Goal: Task Accomplishment & Management: Manage account settings

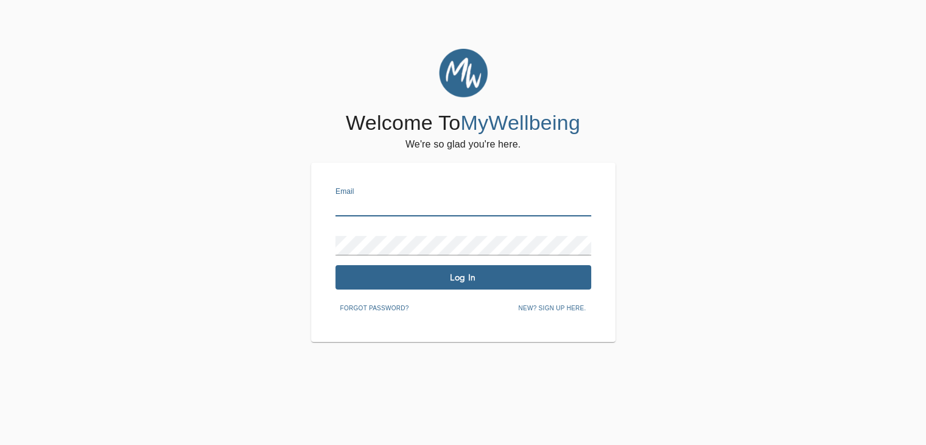
type input "[EMAIL_ADDRESS][DOMAIN_NAME]"
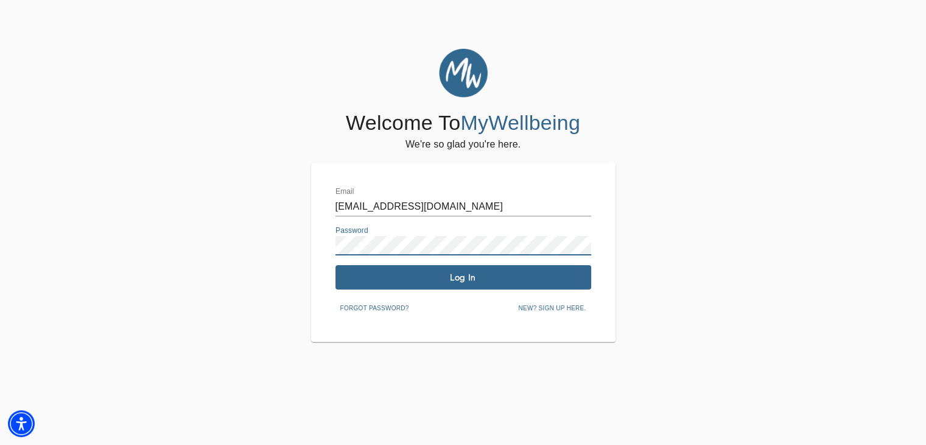
click at [479, 272] on span "Log In" at bounding box center [463, 278] width 246 height 12
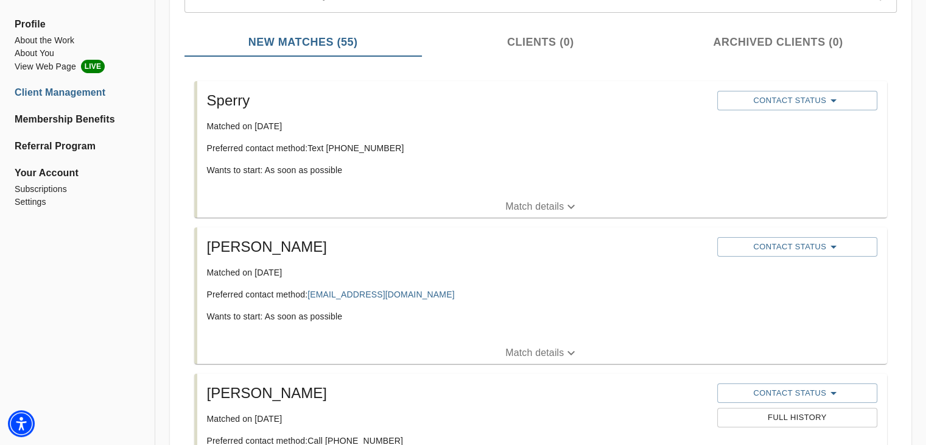
scroll to position [183, 0]
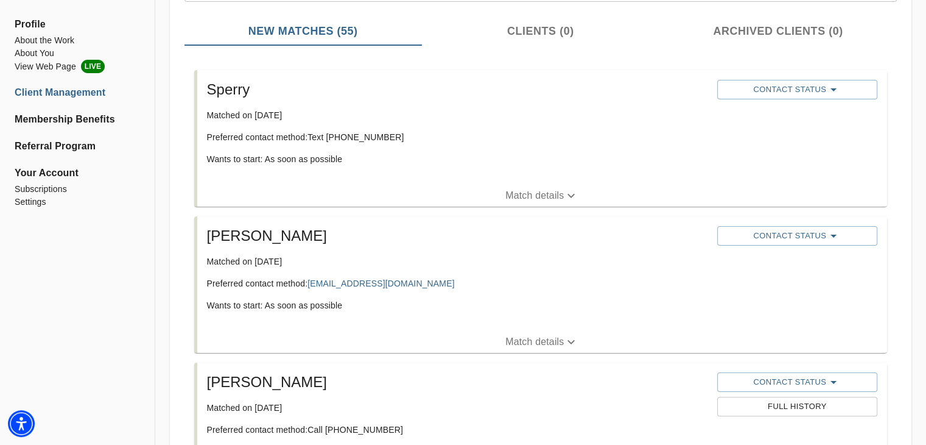
click at [29, 176] on span "Your Account" at bounding box center [77, 173] width 125 height 15
click at [29, 202] on li "Settings" at bounding box center [77, 201] width 125 height 13
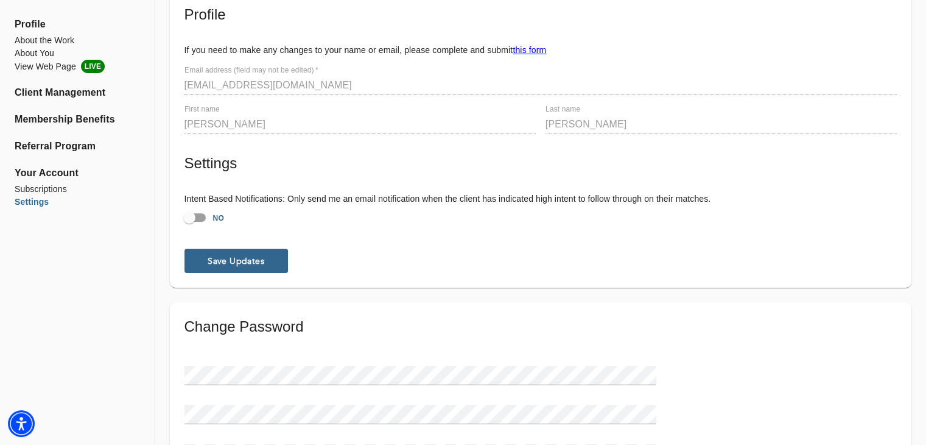
scroll to position [59, 0]
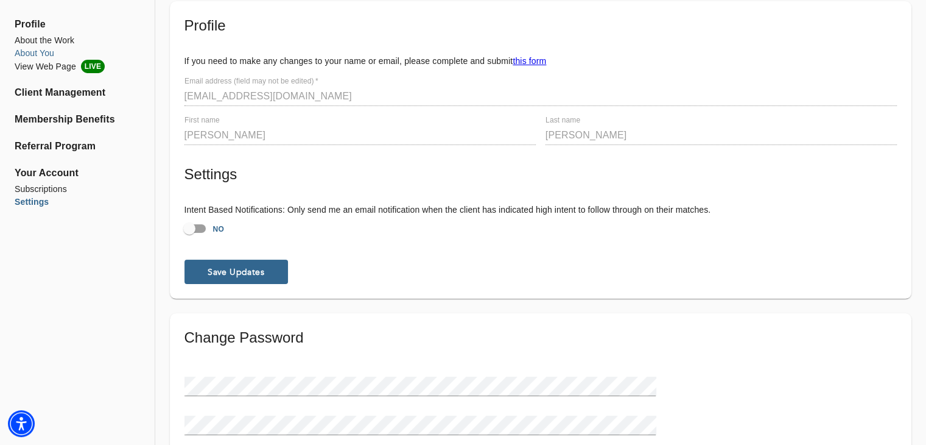
click at [36, 52] on li "About You" at bounding box center [77, 53] width 125 height 13
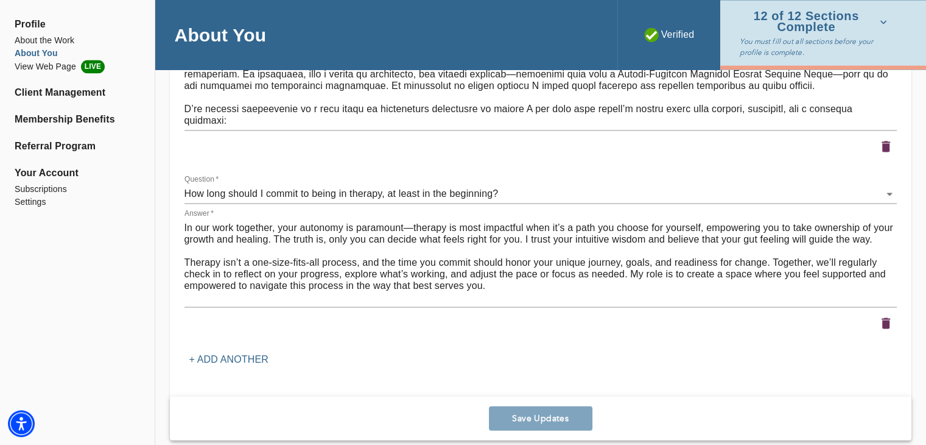
scroll to position [6589, 0]
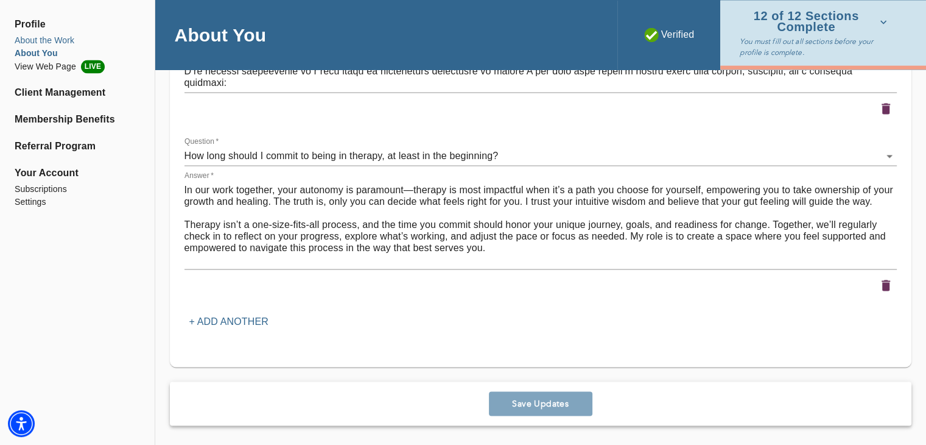
click at [51, 42] on li "About the Work" at bounding box center [77, 40] width 125 height 13
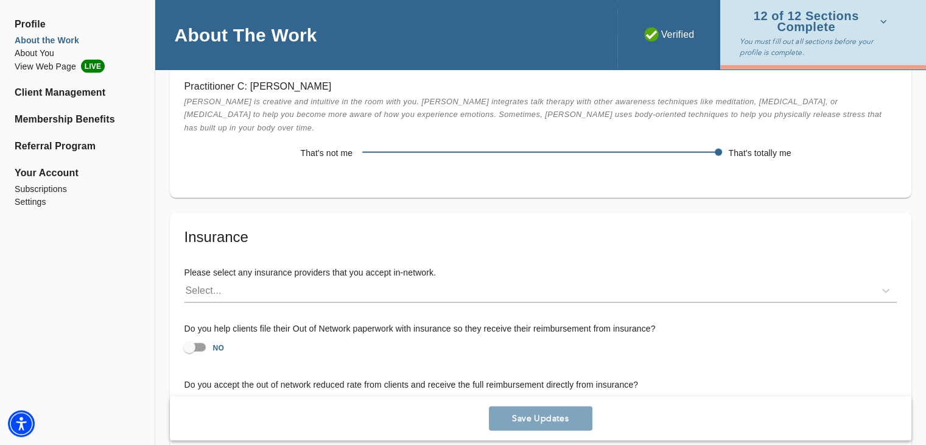
scroll to position [2495, 0]
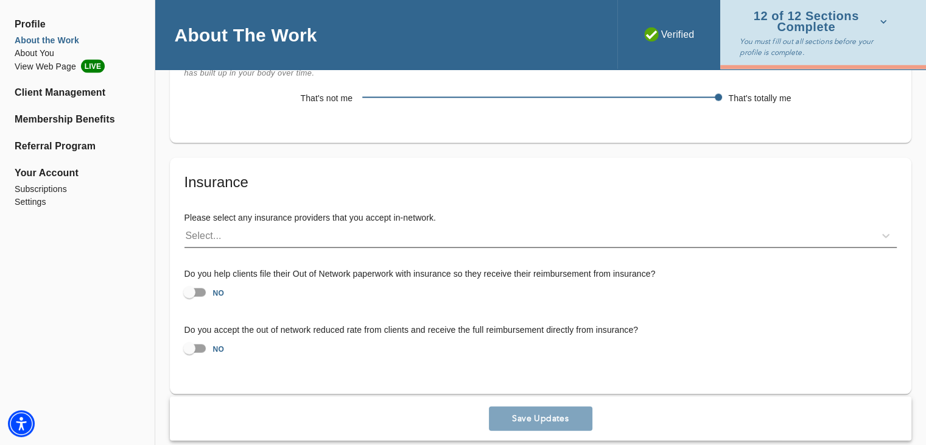
click at [250, 226] on div "Select..." at bounding box center [530, 235] width 691 height 19
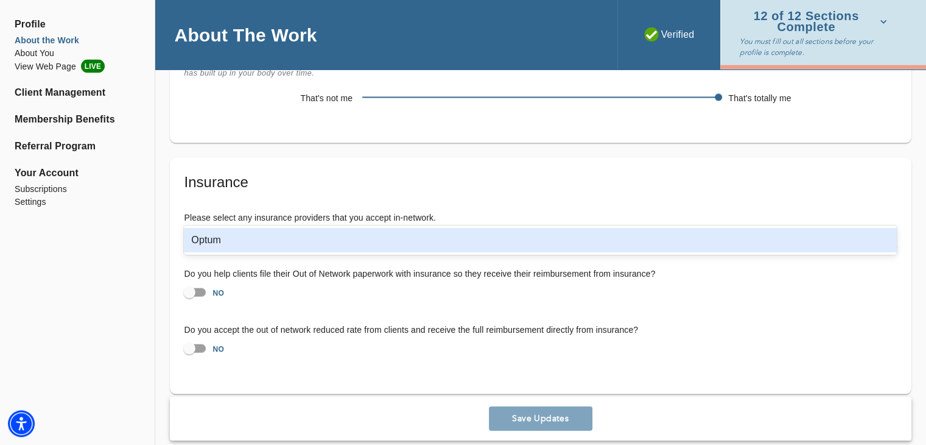
type input "optum"
click at [214, 247] on div "Optum" at bounding box center [540, 240] width 713 height 24
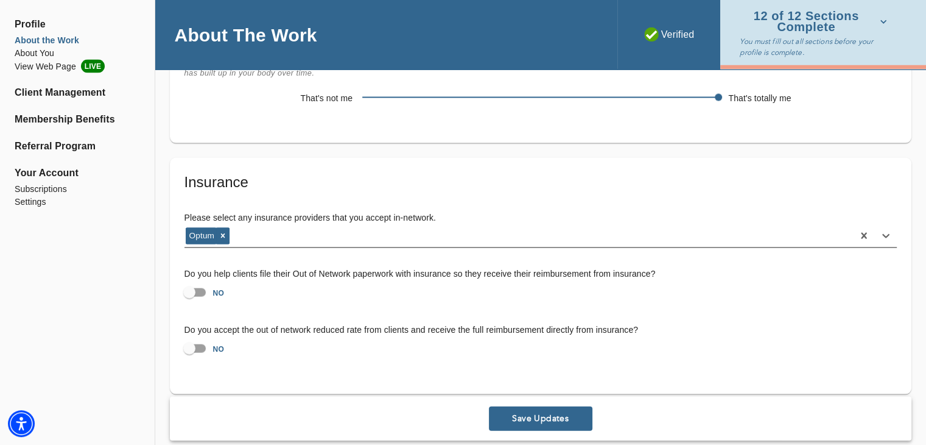
click at [247, 226] on div "Optum" at bounding box center [519, 235] width 669 height 19
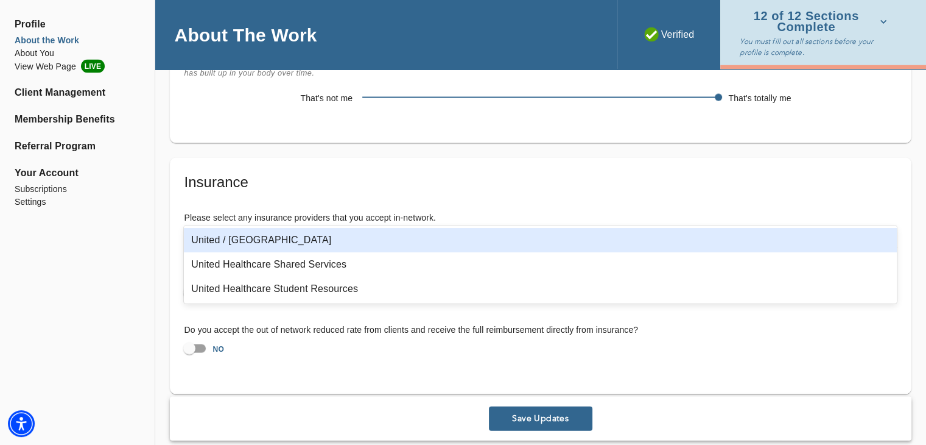
type input "united"
click at [227, 240] on div "United / [GEOGRAPHIC_DATA]" at bounding box center [540, 240] width 713 height 24
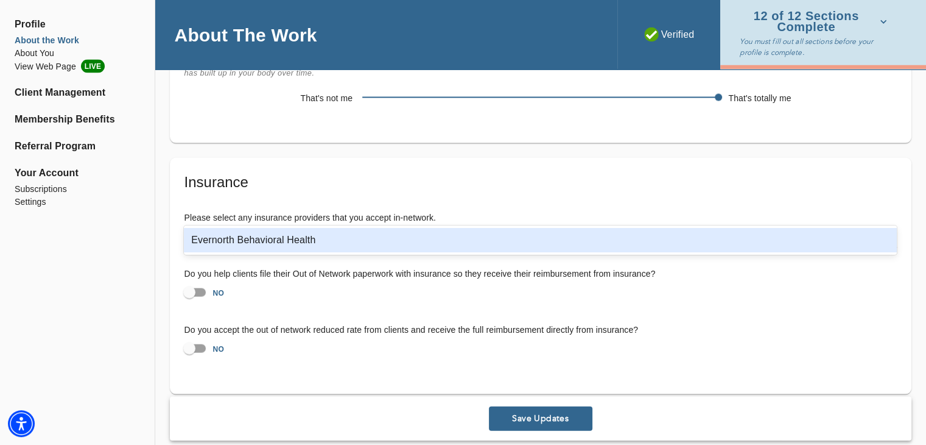
type input "behavi"
click at [358, 241] on div "Evernorth Behavioral Health" at bounding box center [540, 240] width 713 height 24
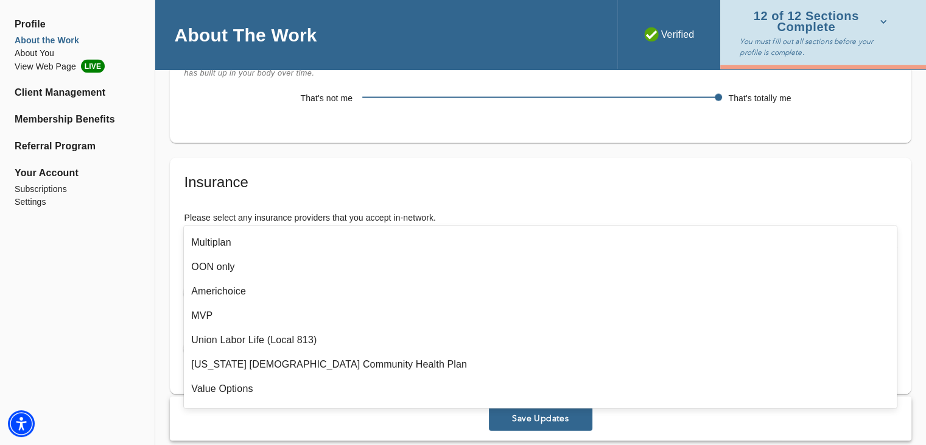
scroll to position [304, 0]
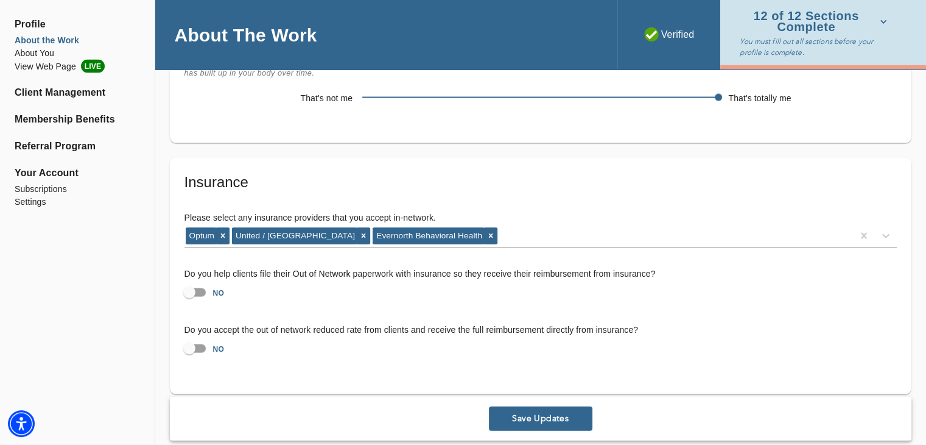
click at [545, 412] on span "Save Updates" at bounding box center [541, 418] width 94 height 12
